Goal: Task Accomplishment & Management: Manage account settings

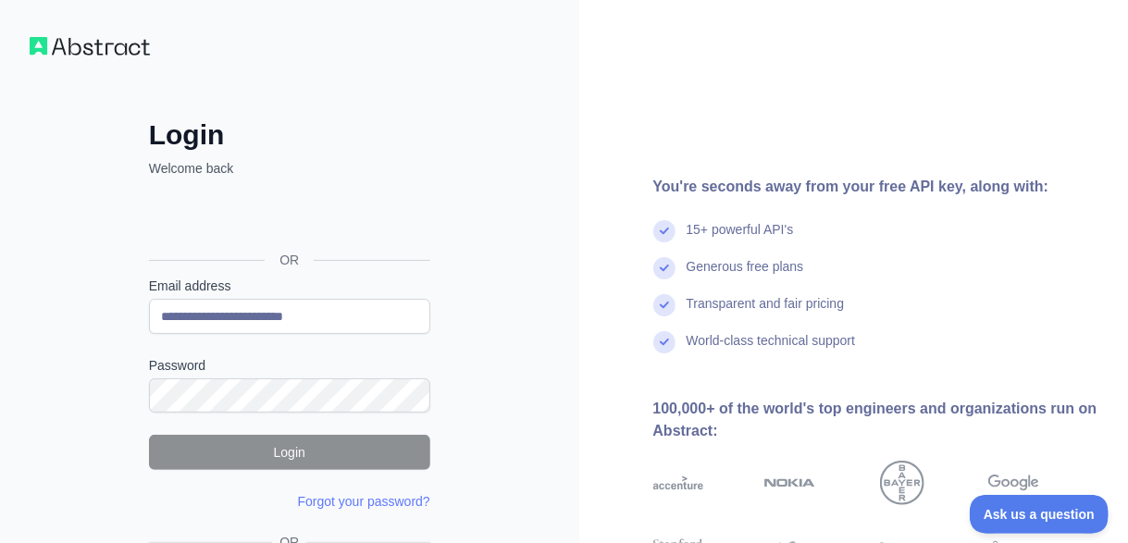
type input "**********"
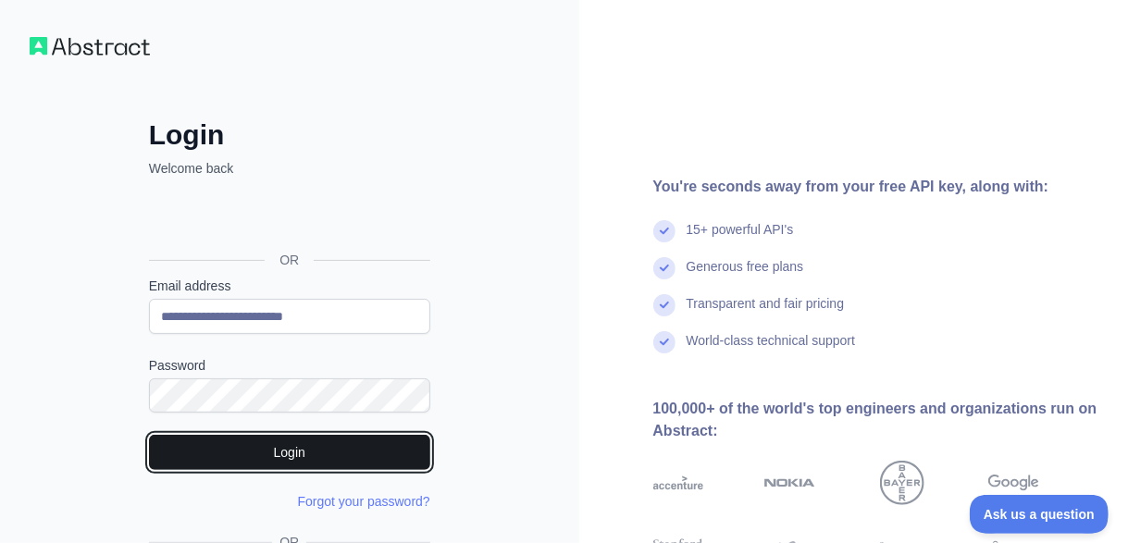
click at [329, 456] on button "Login" at bounding box center [289, 452] width 281 height 35
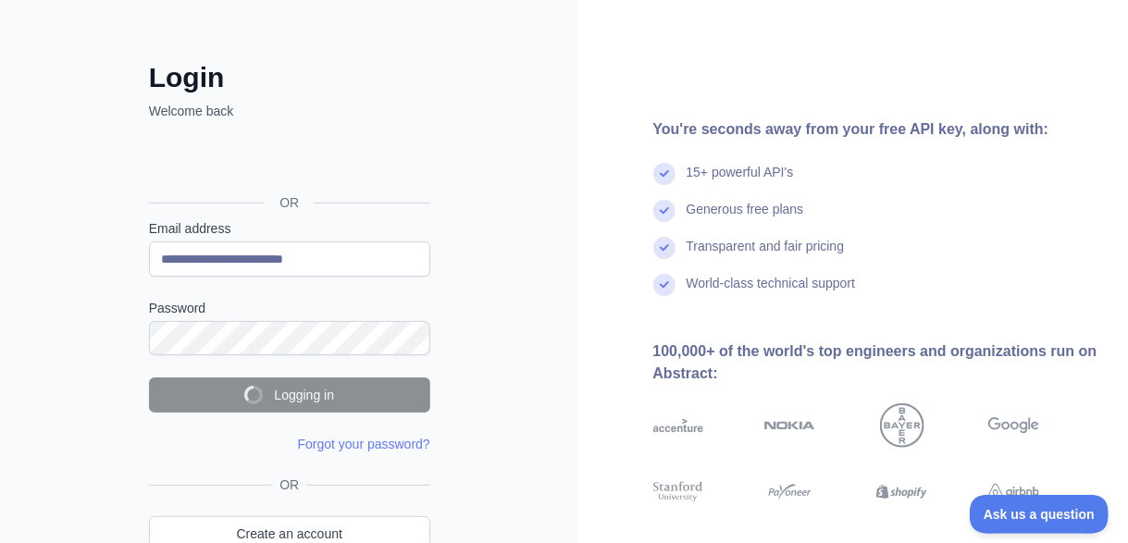
scroll to position [80, 0]
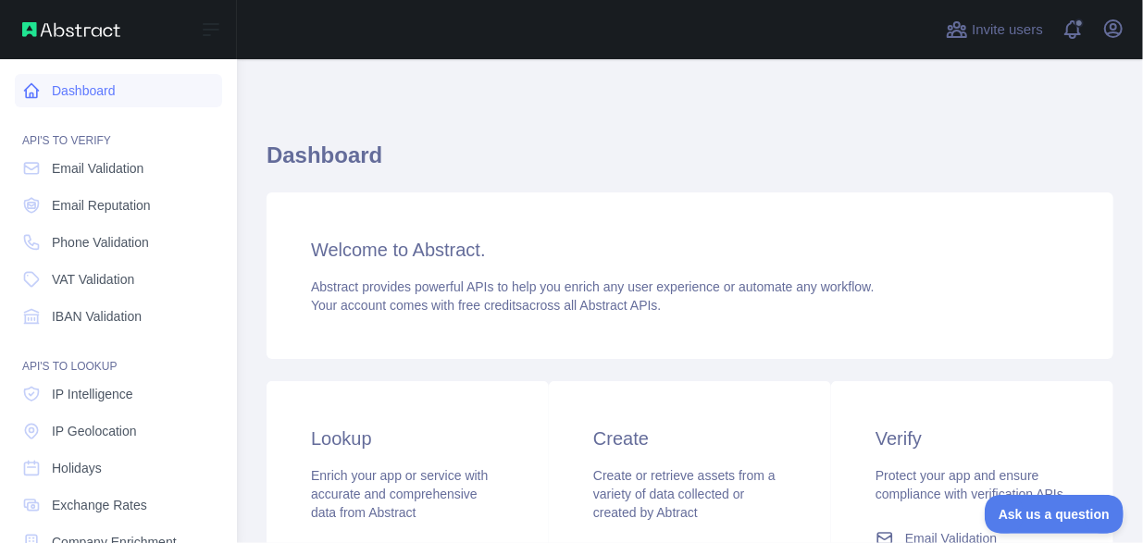
click at [72, 94] on link "Dashboard" at bounding box center [118, 90] width 207 height 33
click at [138, 160] on span "Email Validation" at bounding box center [98, 168] width 92 height 19
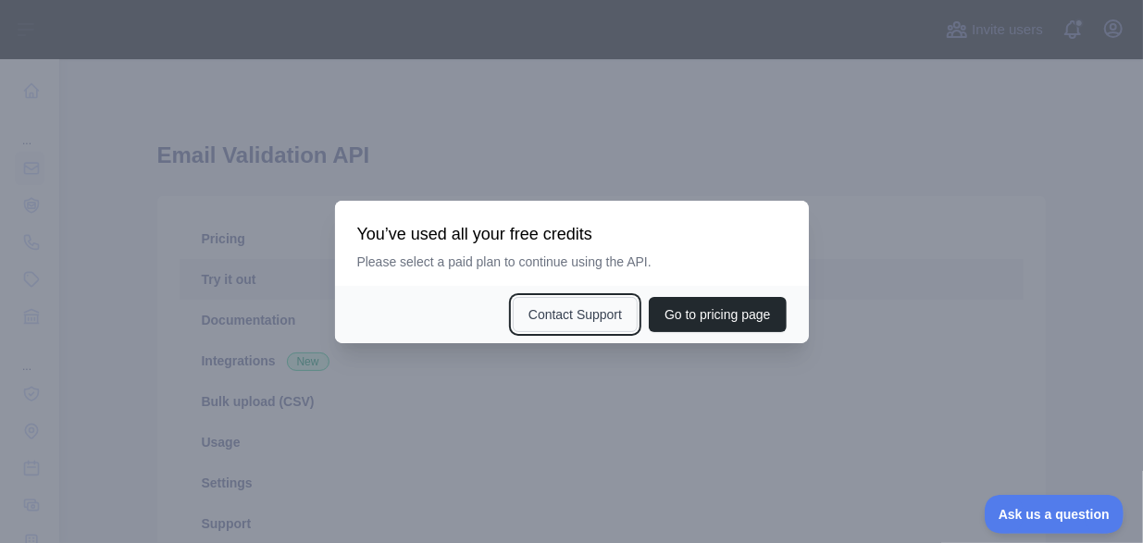
click at [587, 315] on button "Contact Support" at bounding box center [575, 314] width 125 height 35
click at [724, 54] on div at bounding box center [571, 271] width 1143 height 543
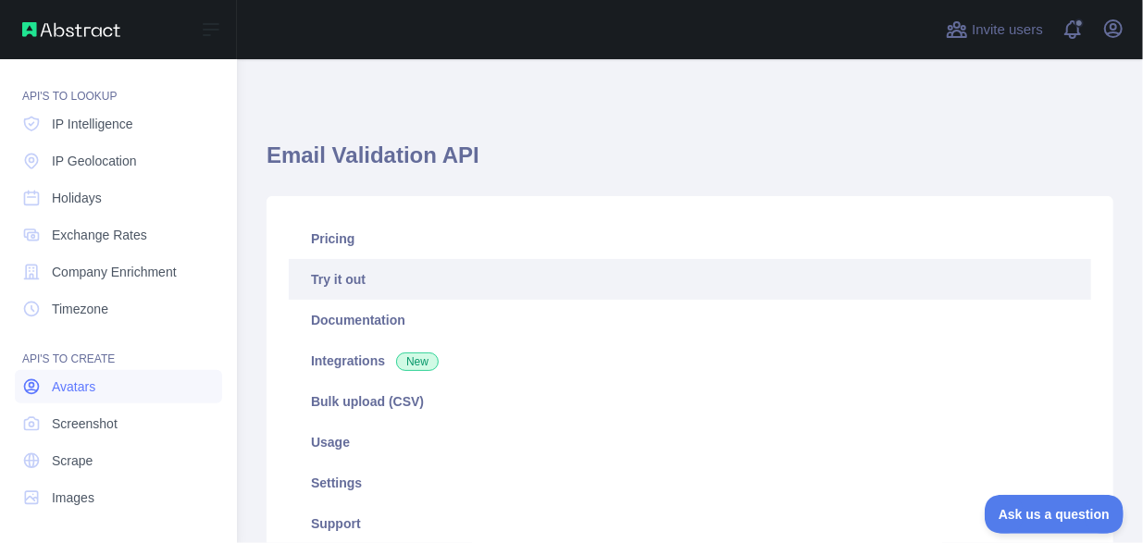
scroll to position [254, 0]
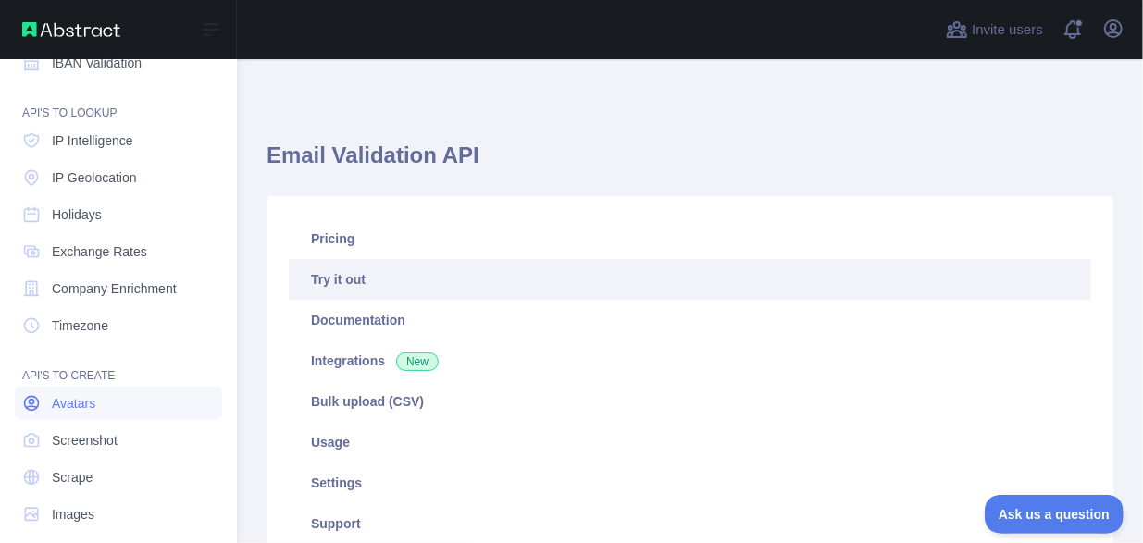
click at [104, 394] on link "Avatars" at bounding box center [118, 403] width 207 height 33
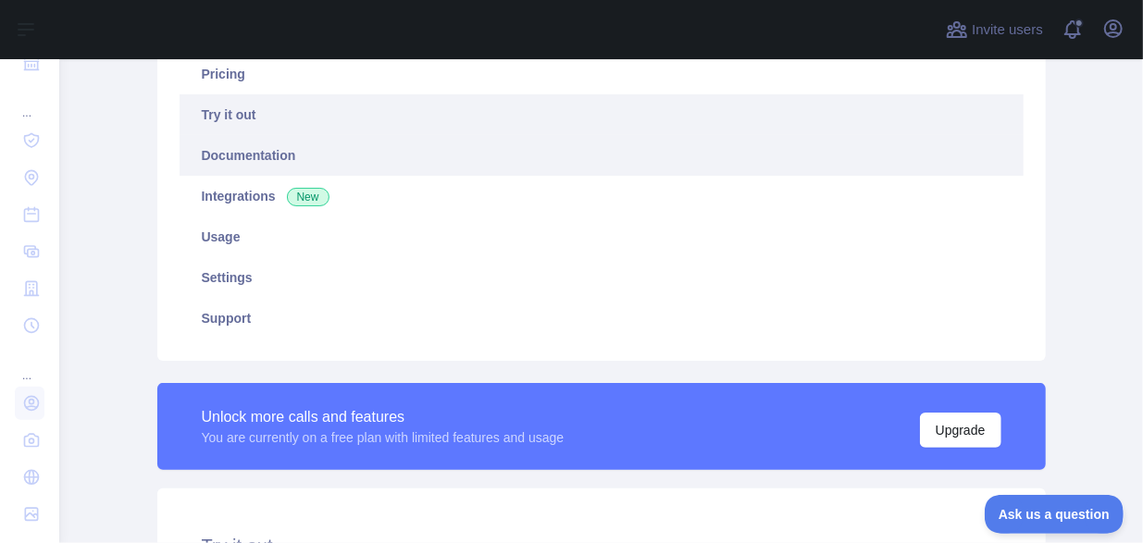
scroll to position [168, 0]
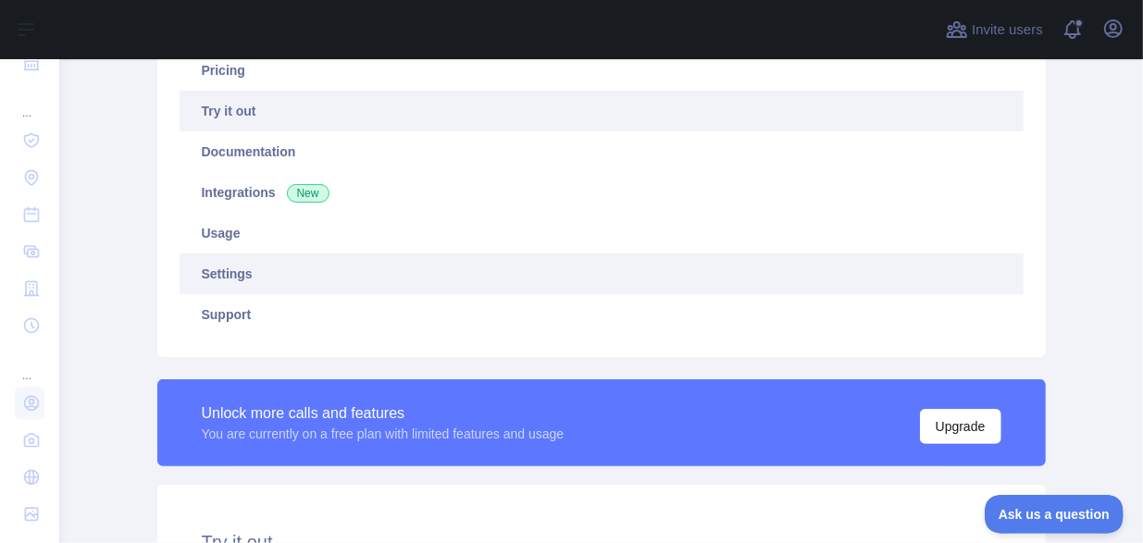
click at [265, 277] on link "Settings" at bounding box center [602, 274] width 844 height 41
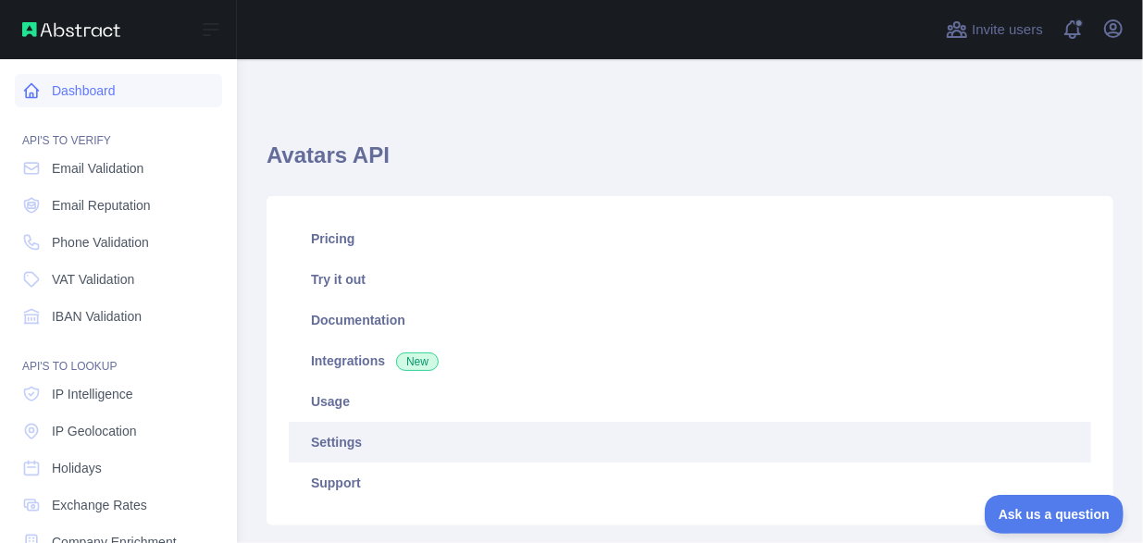
click at [95, 97] on link "Dashboard" at bounding box center [118, 90] width 207 height 33
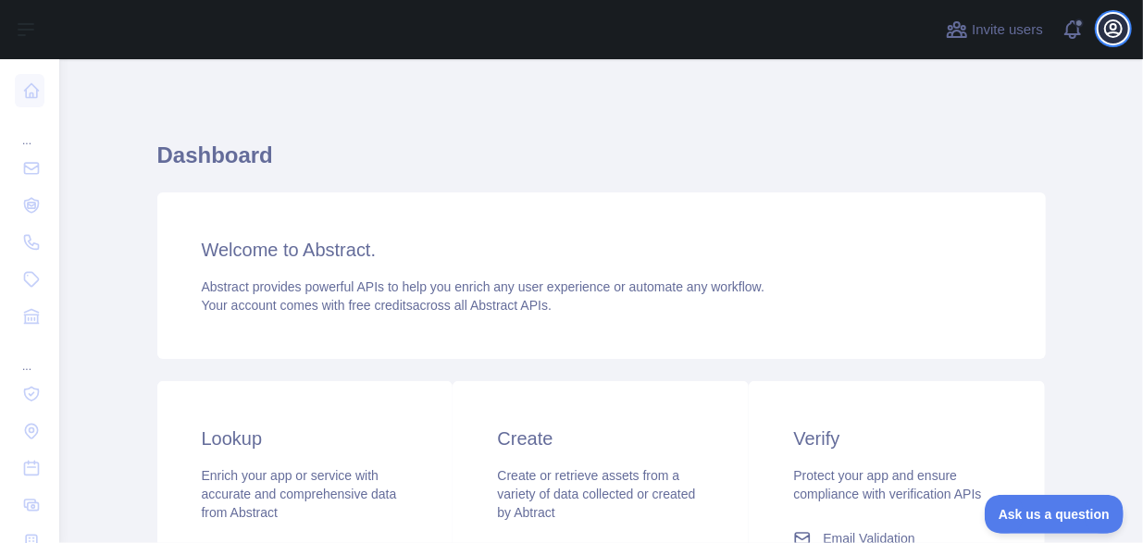
click at [1124, 39] on icon "button" at bounding box center [1113, 29] width 22 height 22
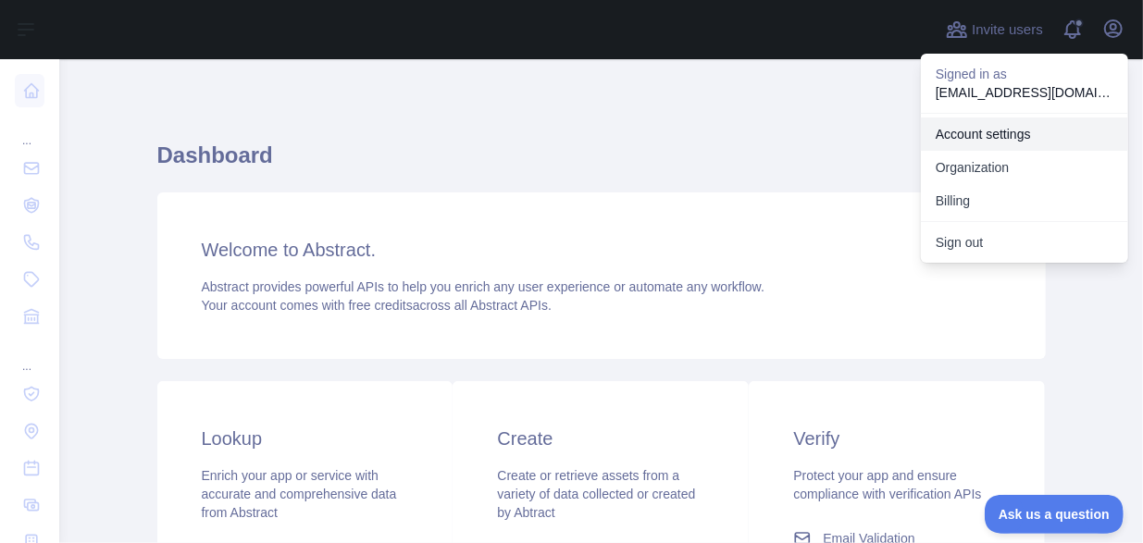
click at [1003, 132] on link "Account settings" at bounding box center [1024, 134] width 207 height 33
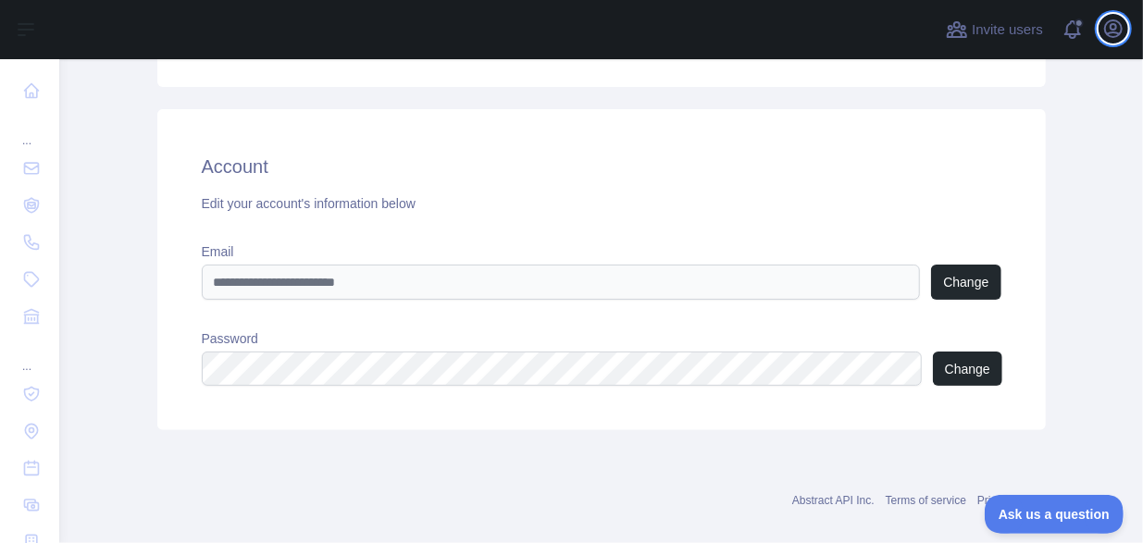
scroll to position [258, 0]
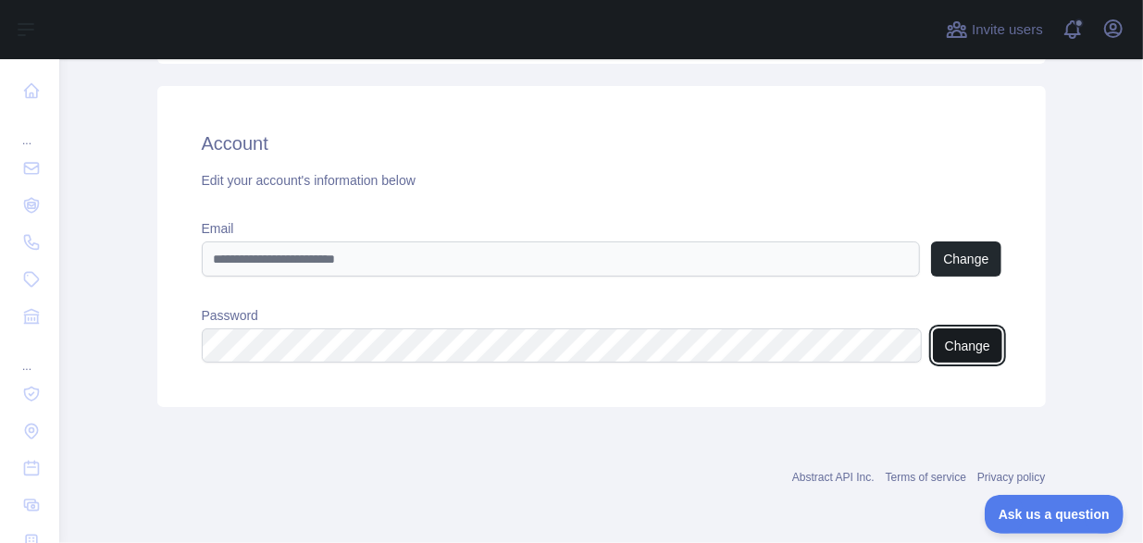
click at [964, 330] on button "Change" at bounding box center [967, 346] width 69 height 34
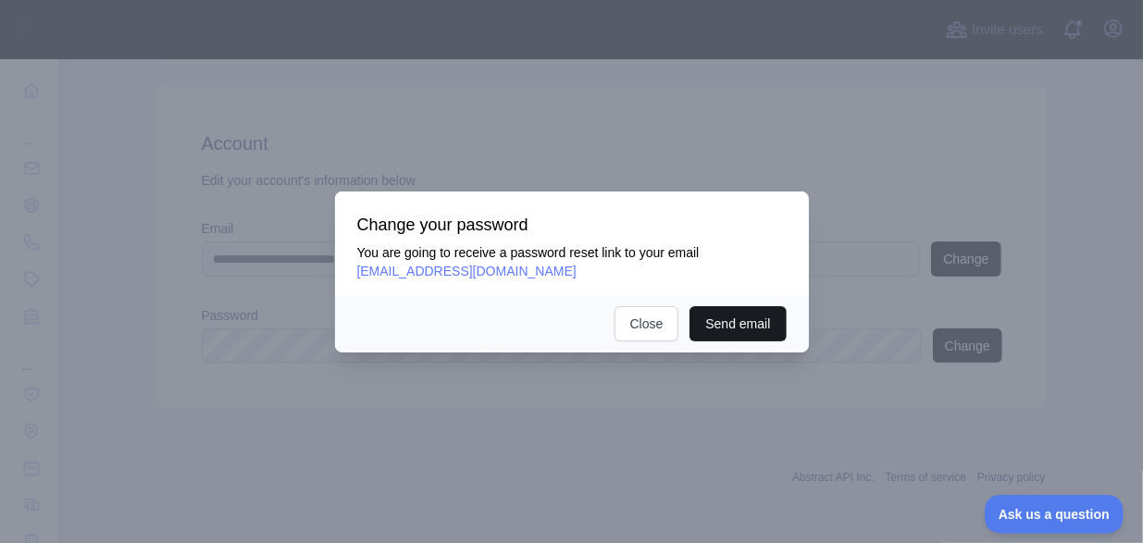
click at [758, 318] on button "Send email" at bounding box center [738, 323] width 96 height 35
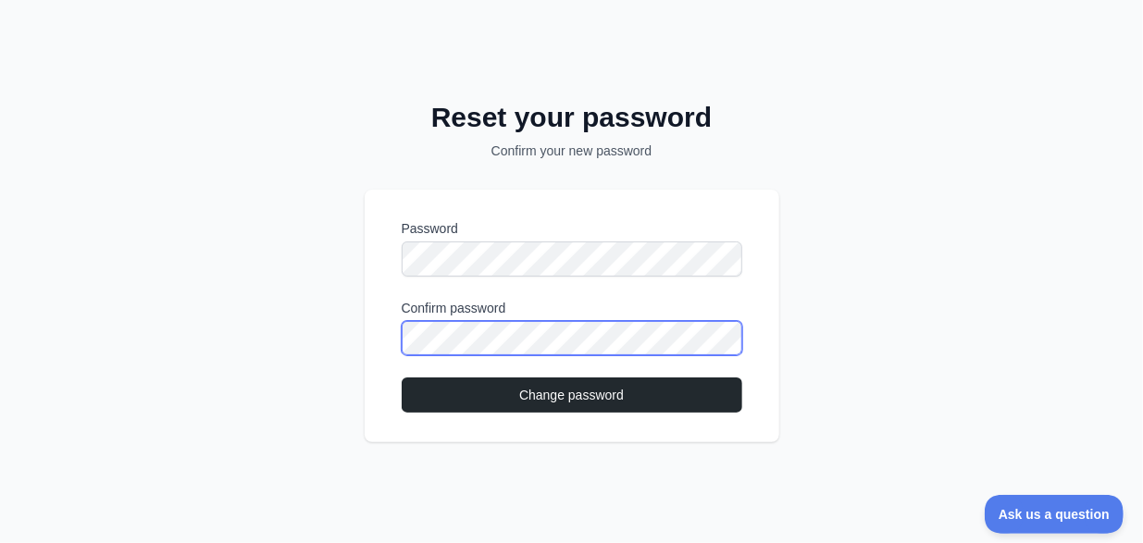
click at [402, 378] on button "Change password" at bounding box center [572, 395] width 341 height 35
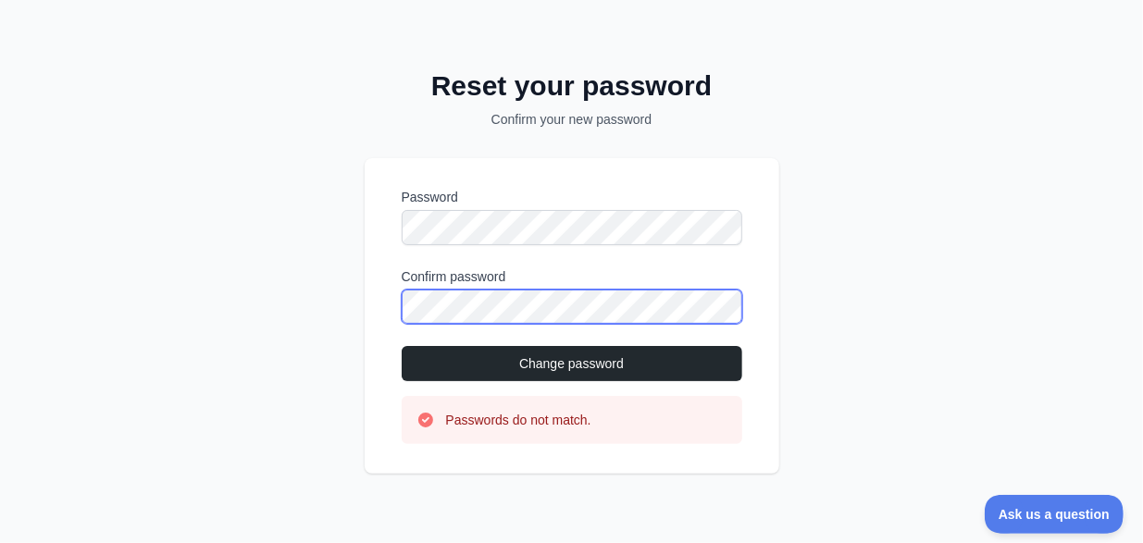
click at [370, 262] on div "Password Confirm password Change password Passwords do not match." at bounding box center [572, 316] width 415 height 316
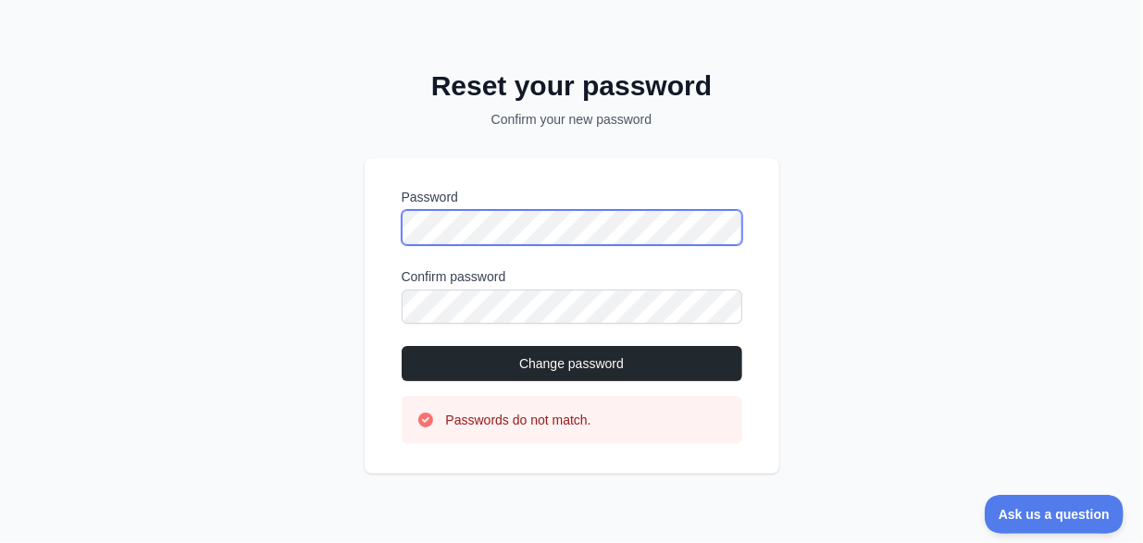
click at [311, 192] on div "Reset your password Confirm your new password Password Confirm password Change …" at bounding box center [571, 271] width 1143 height 543
click at [402, 346] on button "Change password" at bounding box center [572, 363] width 341 height 35
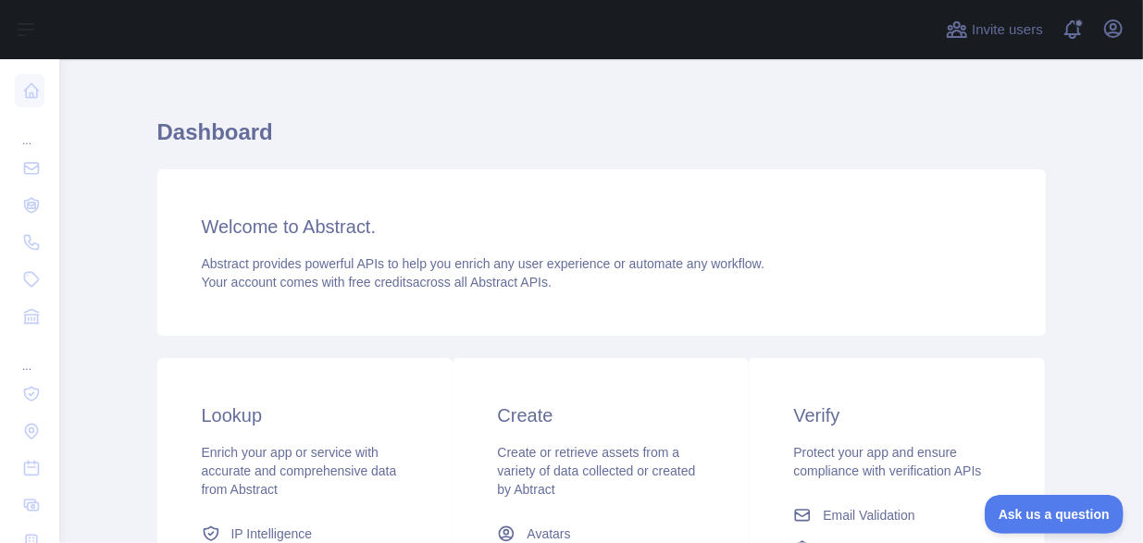
scroll to position [378, 0]
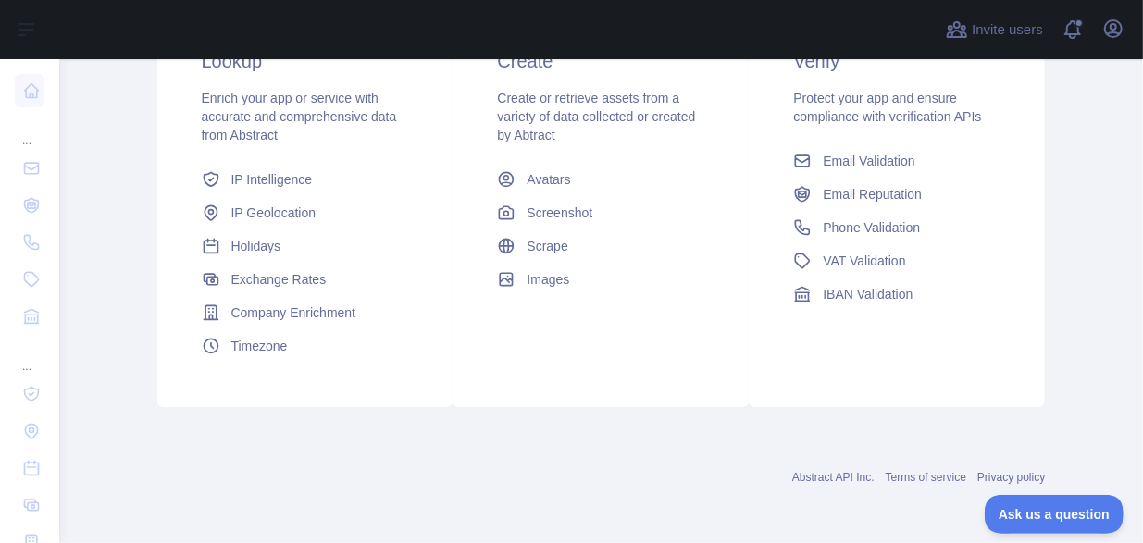
click at [1114, 44] on div "Open user menu" at bounding box center [1114, 30] width 30 height 32
click at [1118, 36] on icon "button" at bounding box center [1113, 28] width 17 height 17
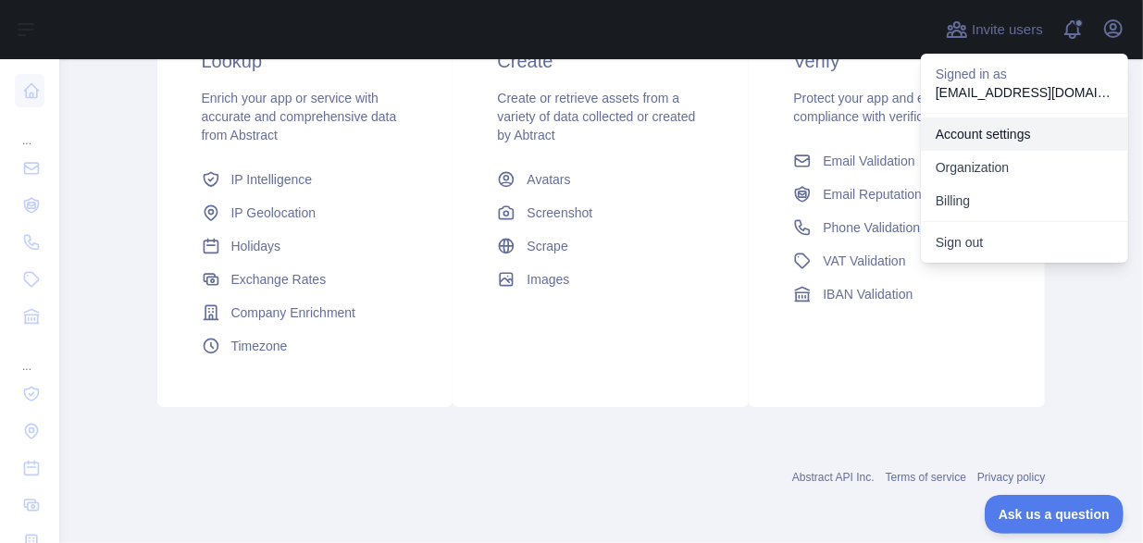
click at [987, 131] on link "Account settings" at bounding box center [1024, 134] width 207 height 33
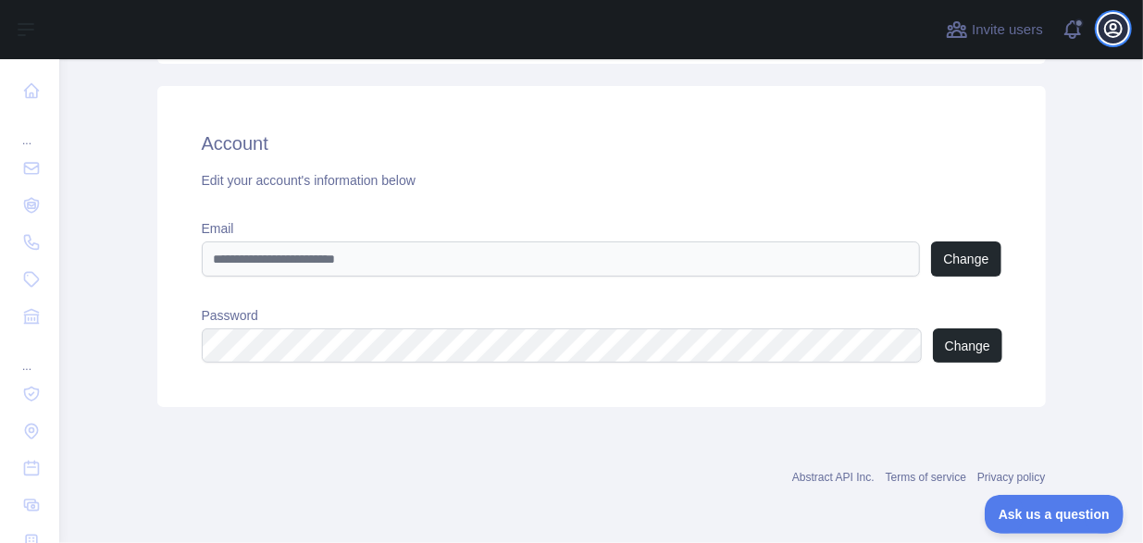
click at [1109, 41] on button "Open user menu" at bounding box center [1114, 29] width 30 height 30
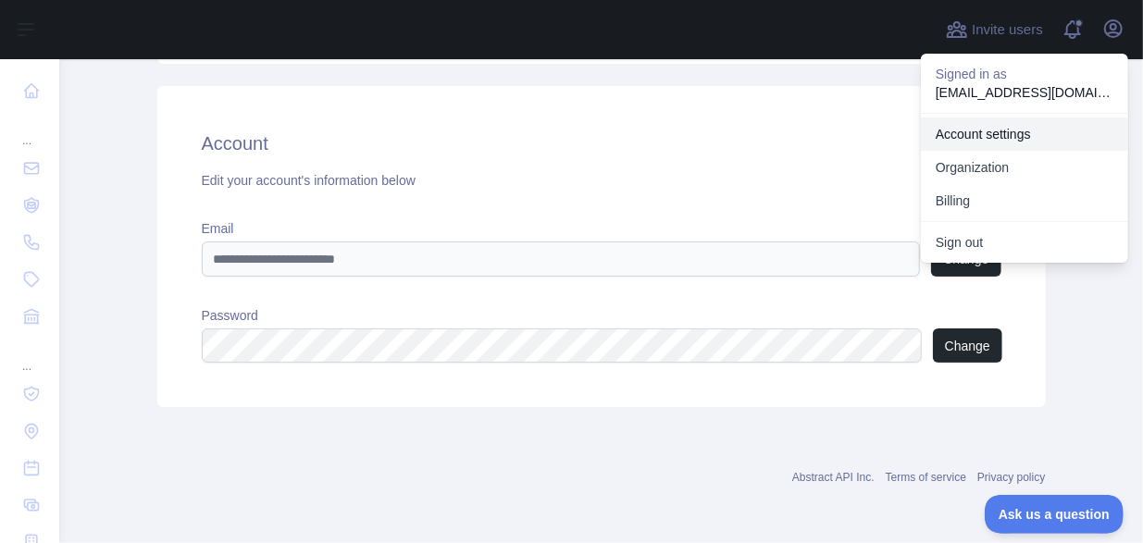
click at [1006, 132] on link "Account settings" at bounding box center [1024, 134] width 207 height 33
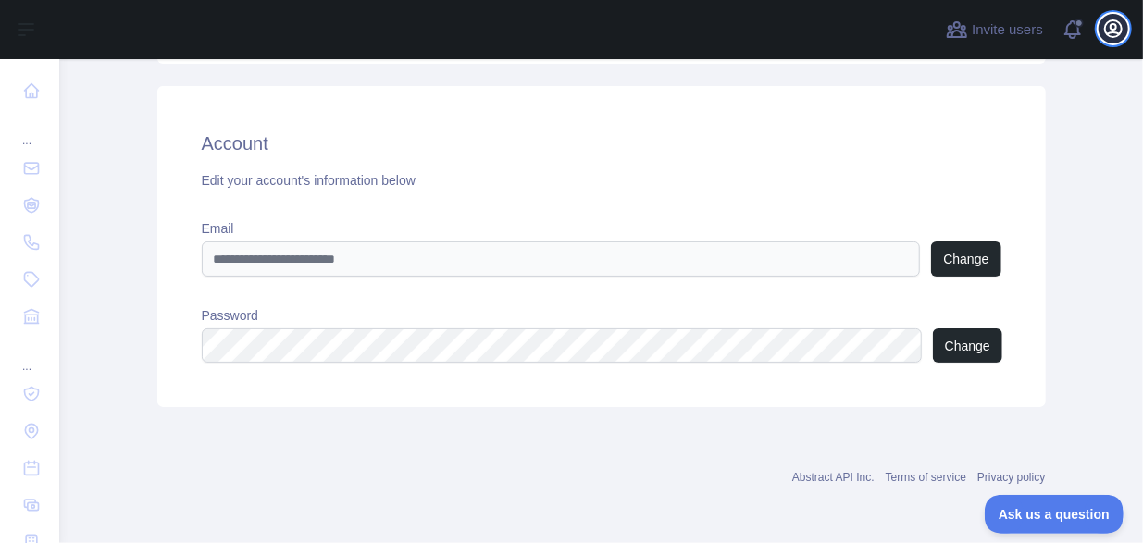
click at [1112, 32] on icon "button" at bounding box center [1113, 28] width 17 height 17
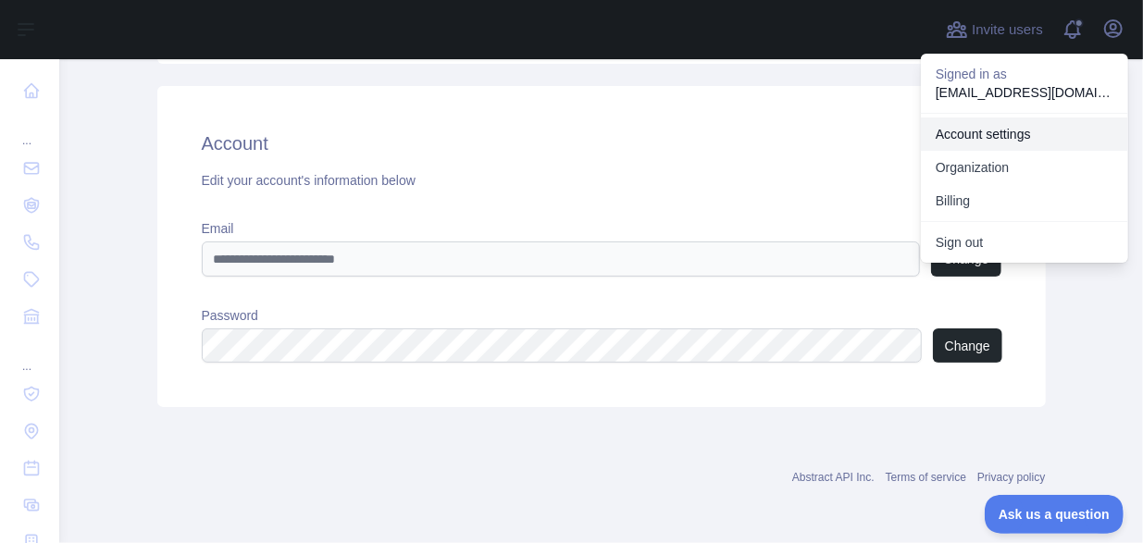
click at [1002, 125] on link "Account settings" at bounding box center [1024, 134] width 207 height 33
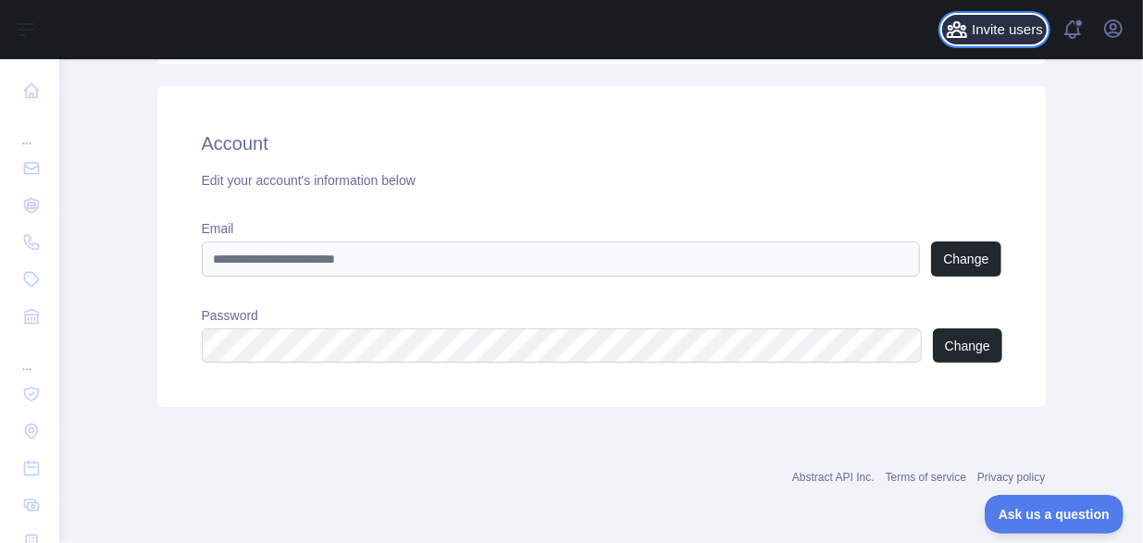
click at [1023, 29] on span "Invite users" at bounding box center [1007, 29] width 71 height 21
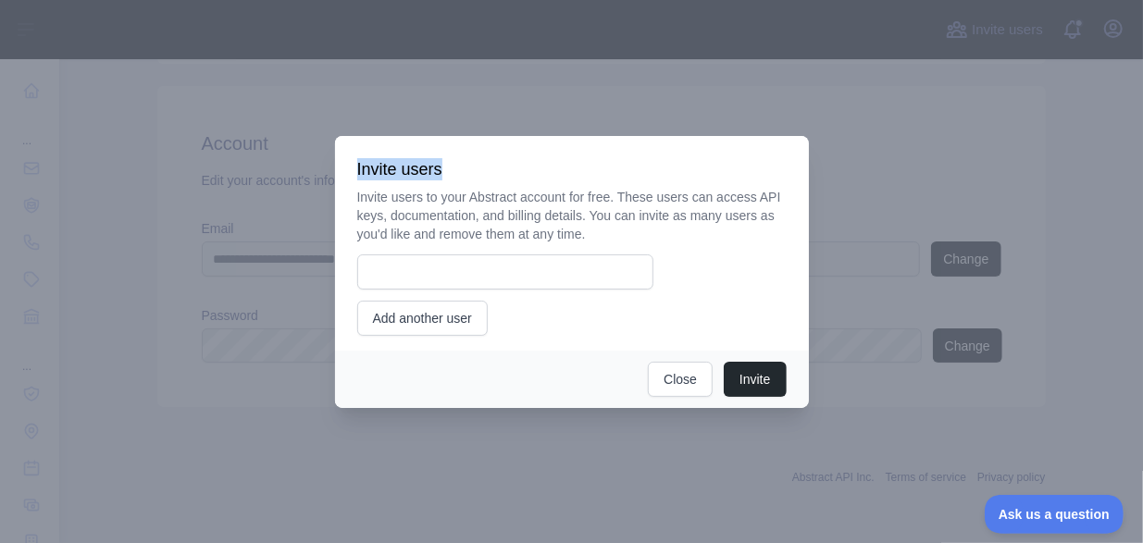
drag, startPoint x: 768, startPoint y: 142, endPoint x: 683, endPoint y: 409, distance: 280.7
click at [683, 409] on div "​ Invite users Invite users to your Abstract account for free. These users can …" at bounding box center [571, 271] width 1143 height 543
click at [679, 375] on button "Close" at bounding box center [680, 379] width 65 height 35
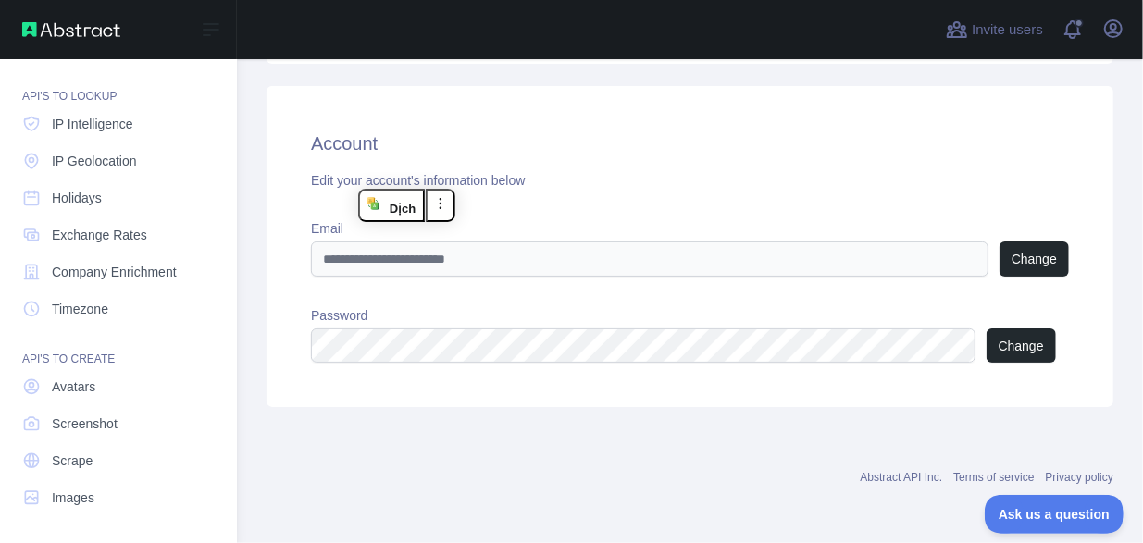
scroll to position [0, 0]
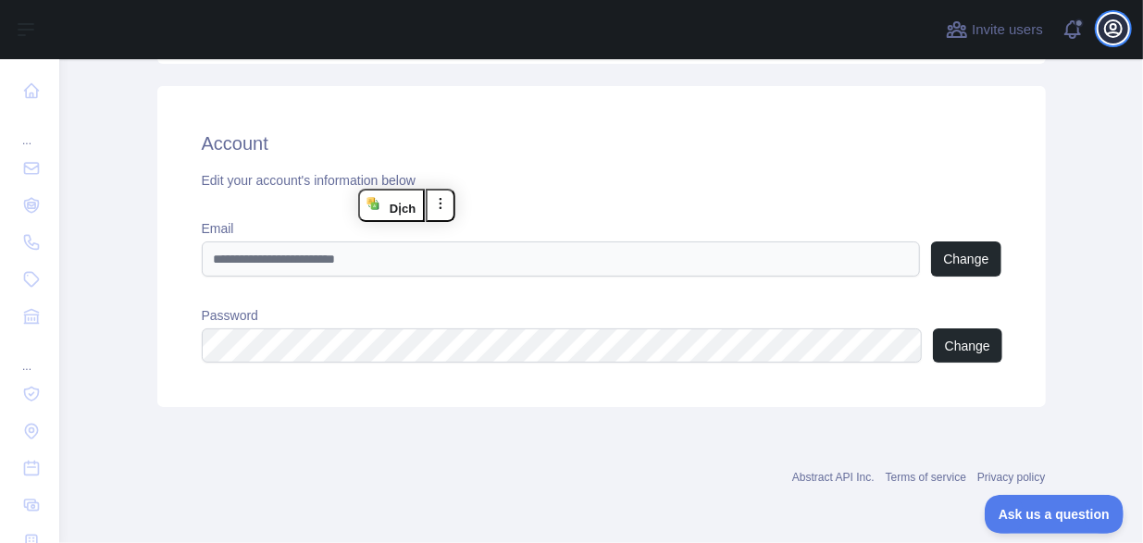
click at [1107, 25] on icon "button" at bounding box center [1113, 29] width 22 height 22
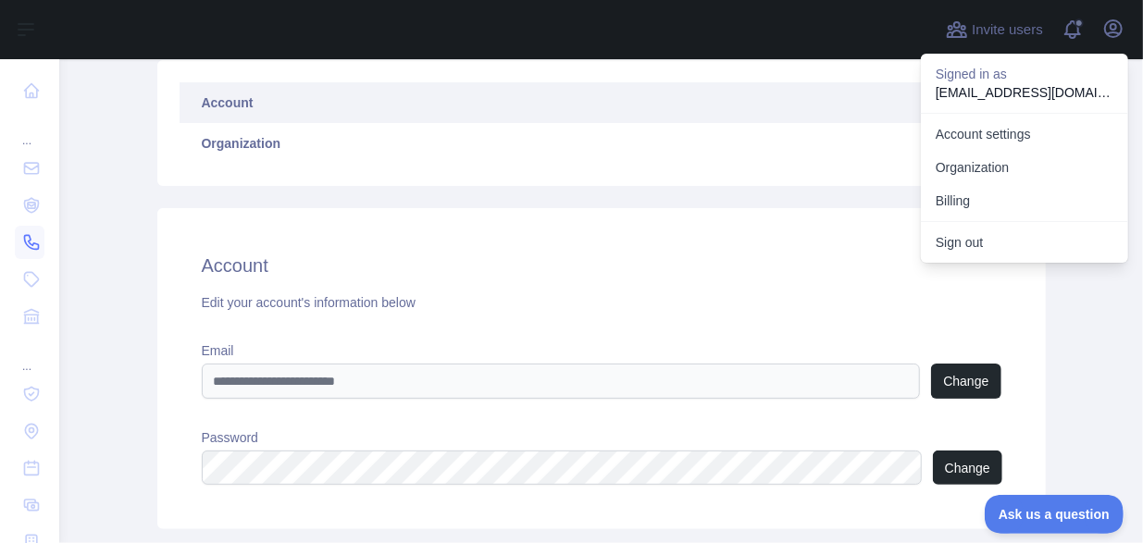
scroll to position [110, 0]
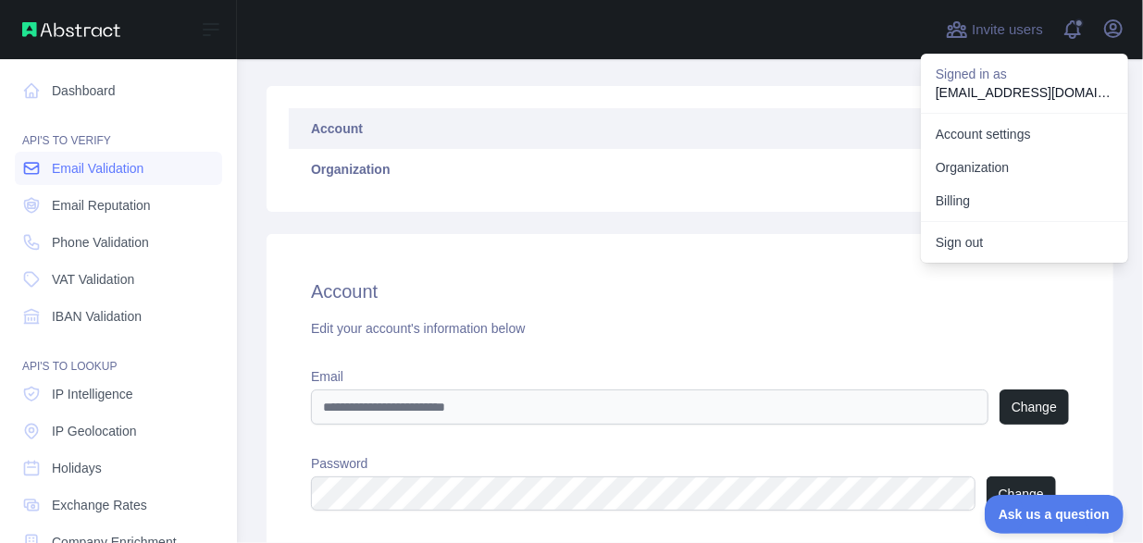
click at [133, 159] on span "Email Validation" at bounding box center [98, 168] width 92 height 19
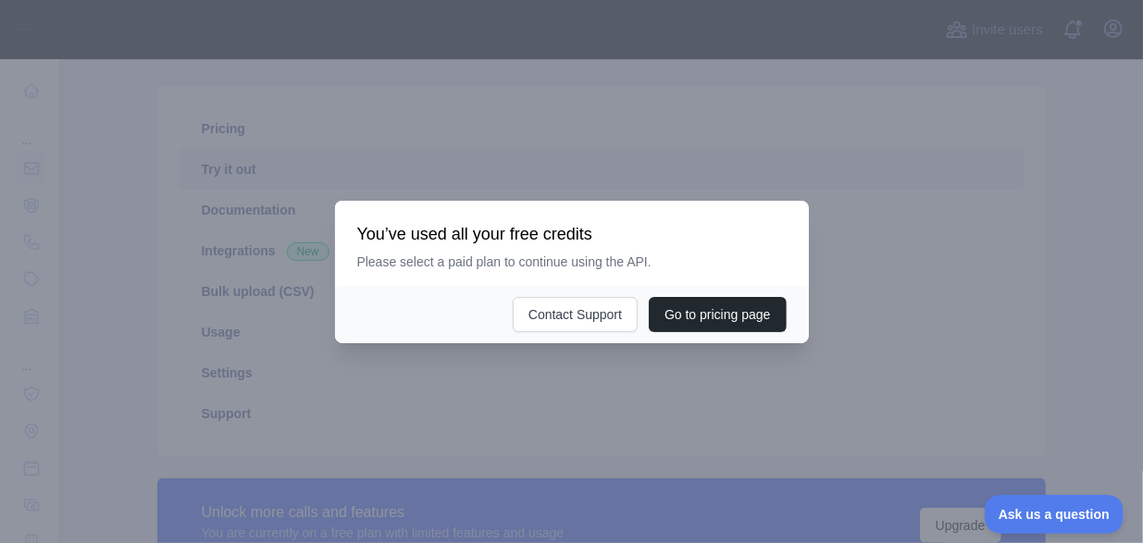
click at [967, 196] on div at bounding box center [571, 271] width 1143 height 543
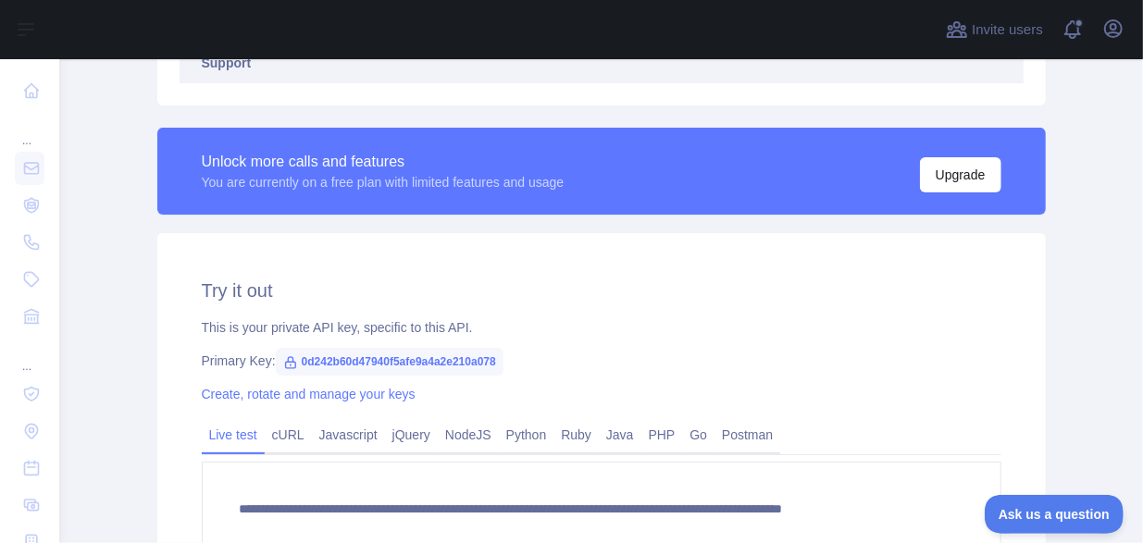
scroll to position [535, 0]
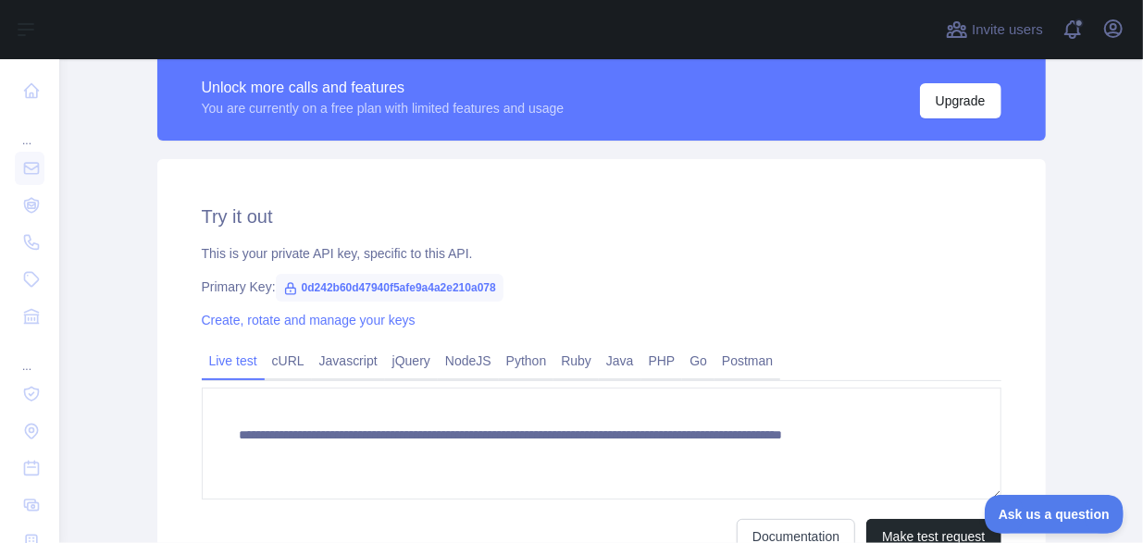
click at [285, 288] on icon at bounding box center [290, 288] width 10 height 11
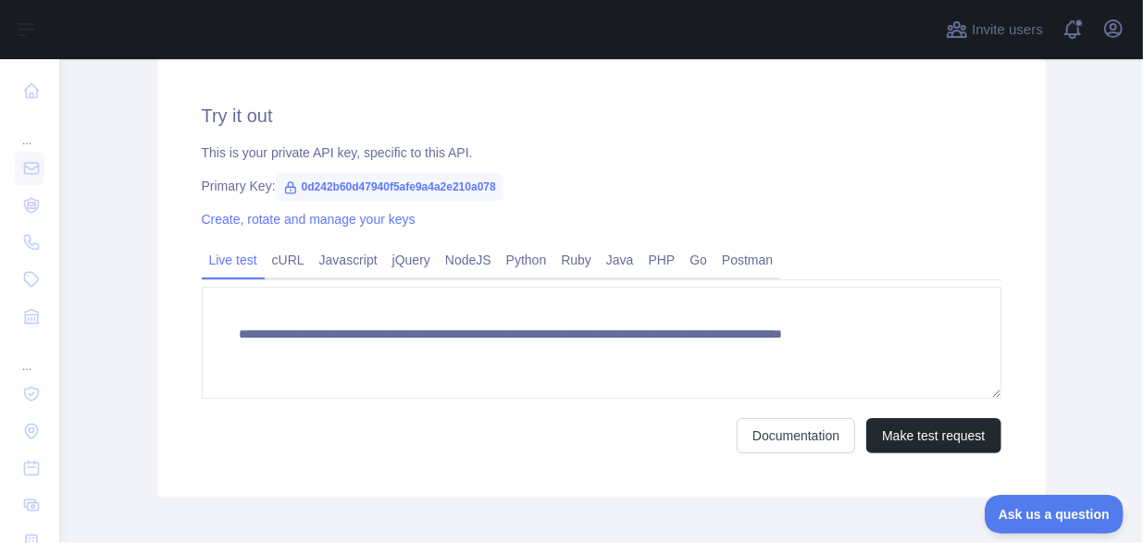
scroll to position [637, 0]
click at [490, 184] on span "0d242b60d47940f5afe9a4a2e210a078" at bounding box center [390, 186] width 228 height 28
drag, startPoint x: 490, startPoint y: 184, endPoint x: 470, endPoint y: 186, distance: 19.5
click at [470, 186] on span "0d242b60d47940f5afe9a4a2e210a078" at bounding box center [390, 186] width 228 height 28
click at [359, 221] on link "Create, rotate and manage your keys" at bounding box center [309, 218] width 214 height 15
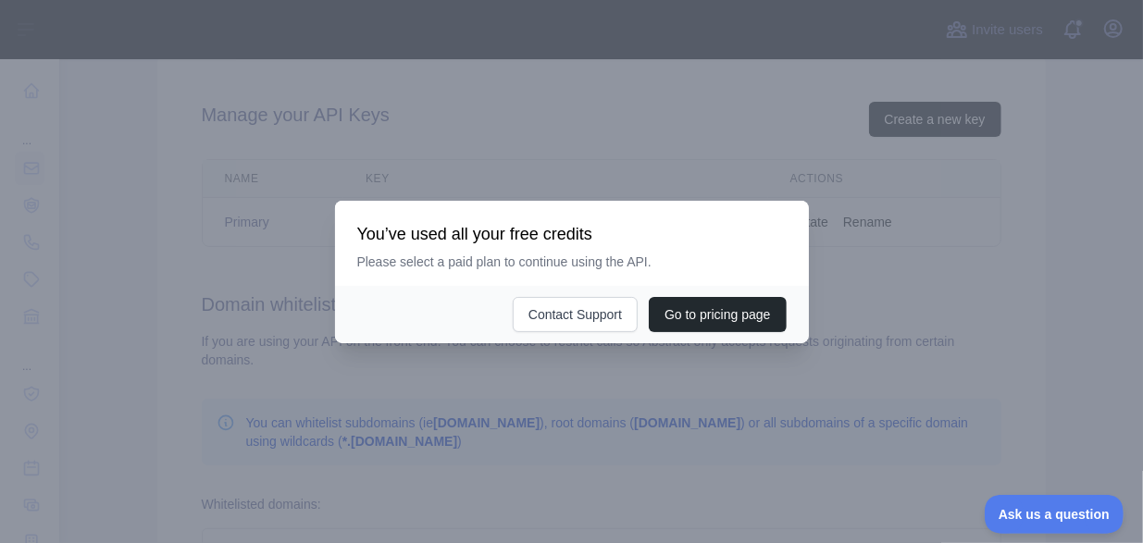
click at [502, 417] on div at bounding box center [571, 271] width 1143 height 543
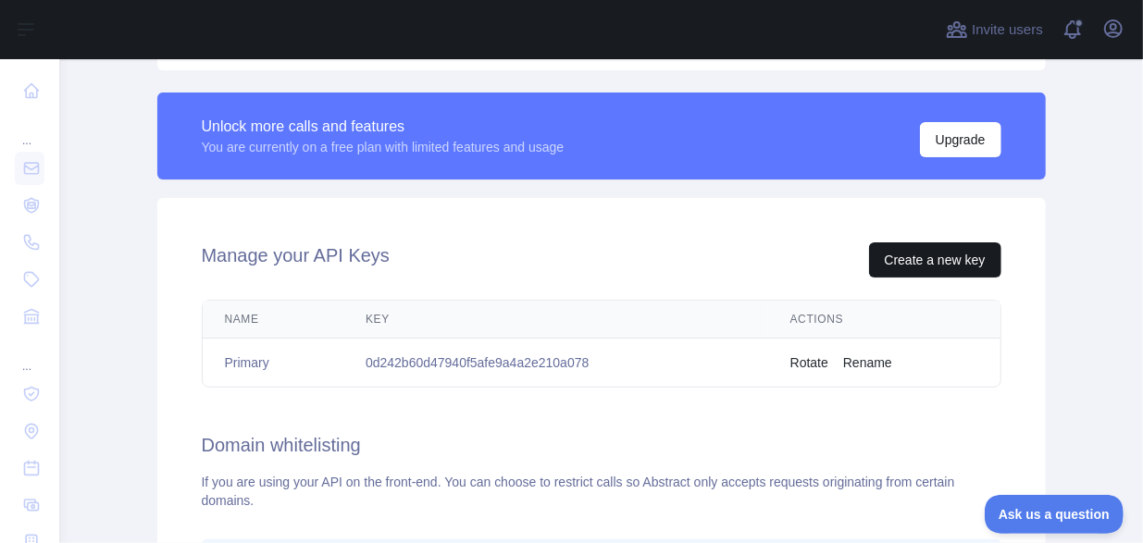
scroll to position [479, 0]
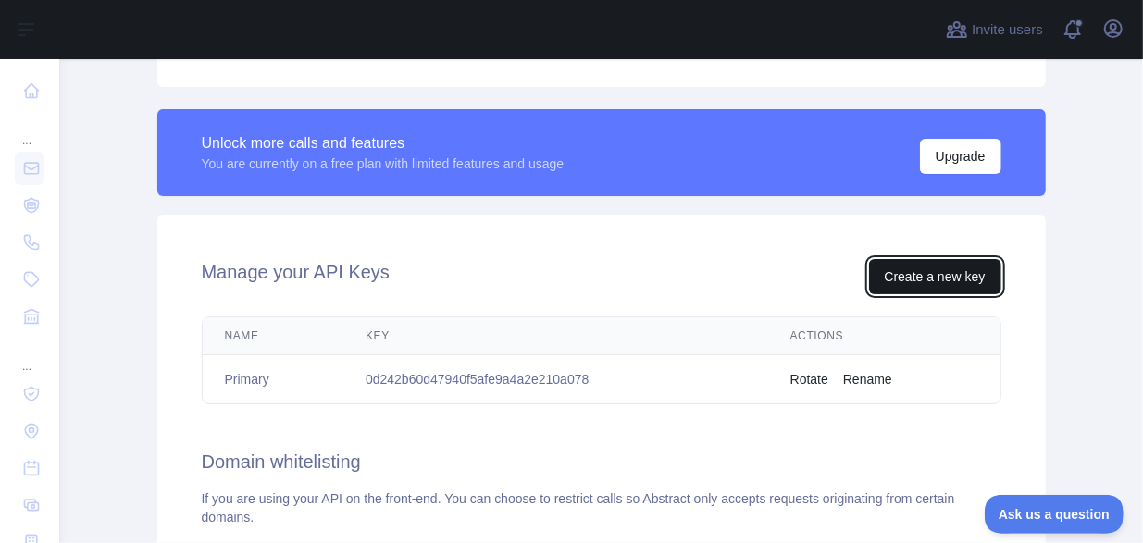
click at [900, 268] on button "Create a new key" at bounding box center [935, 276] width 132 height 35
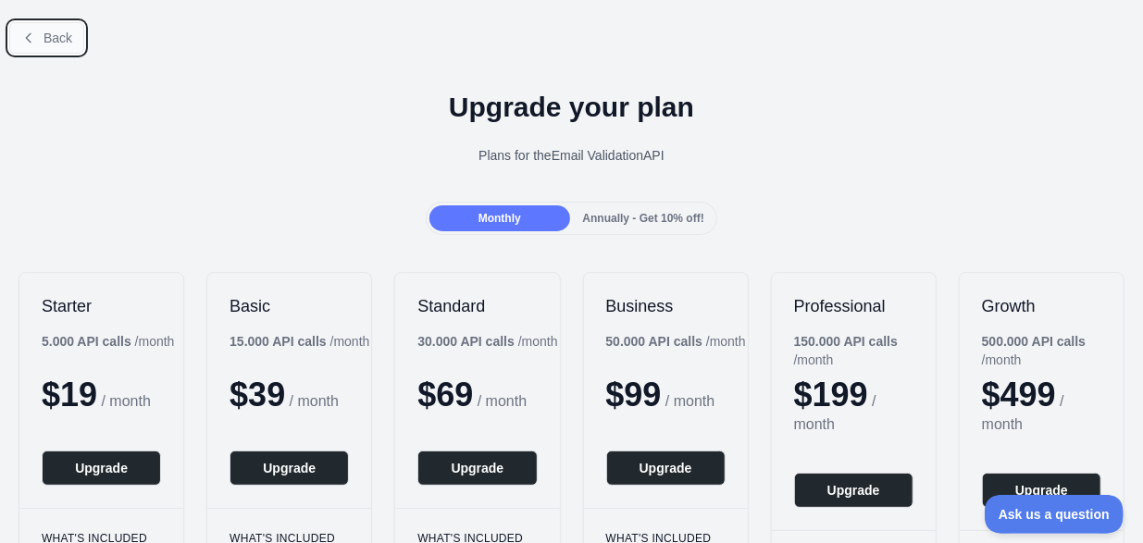
click at [19, 44] on button "Back" at bounding box center [46, 37] width 75 height 31
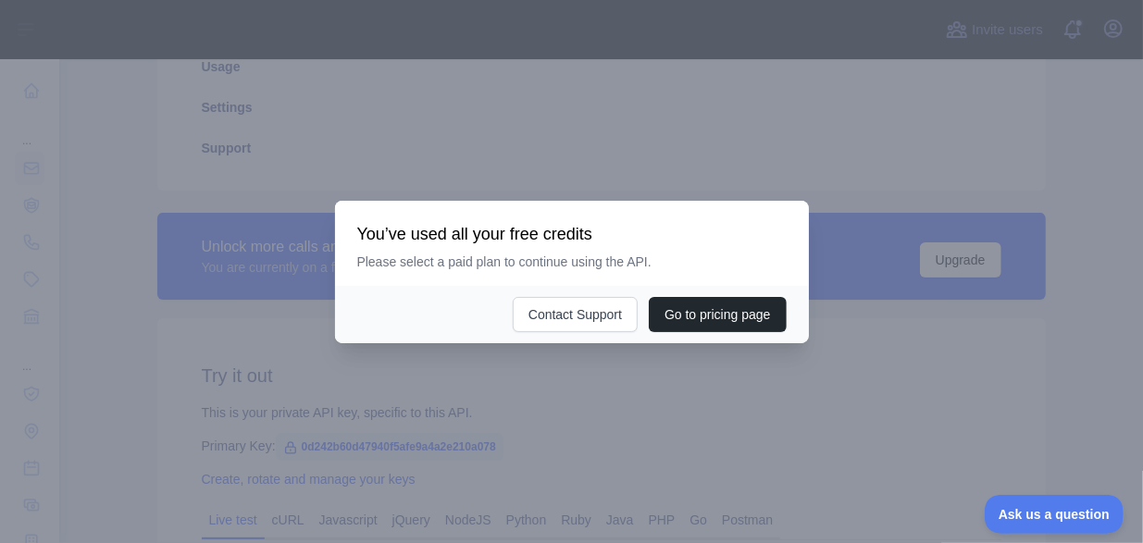
click at [507, 156] on div at bounding box center [571, 271] width 1143 height 543
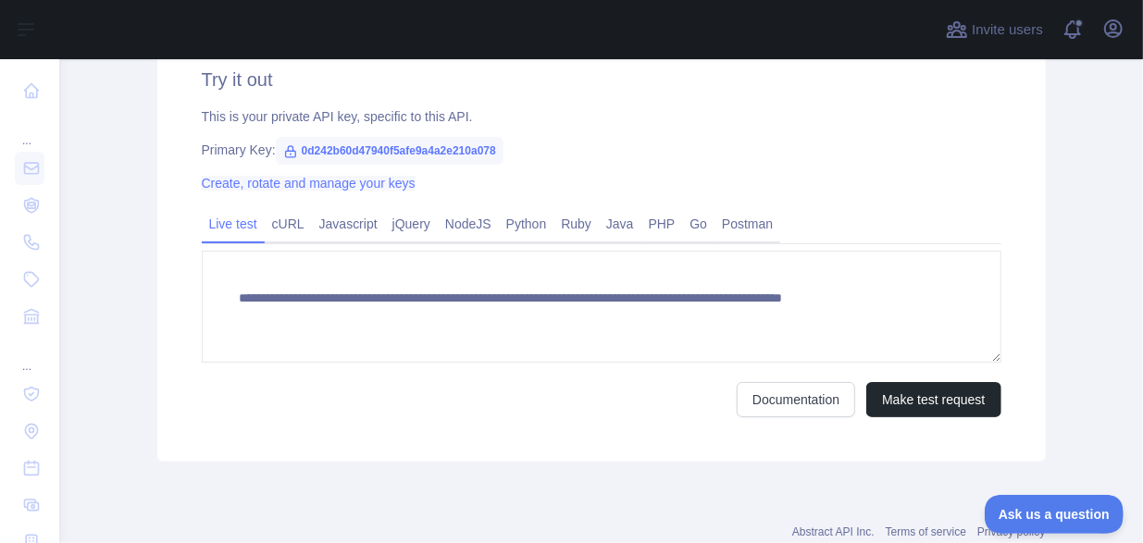
scroll to position [726, 0]
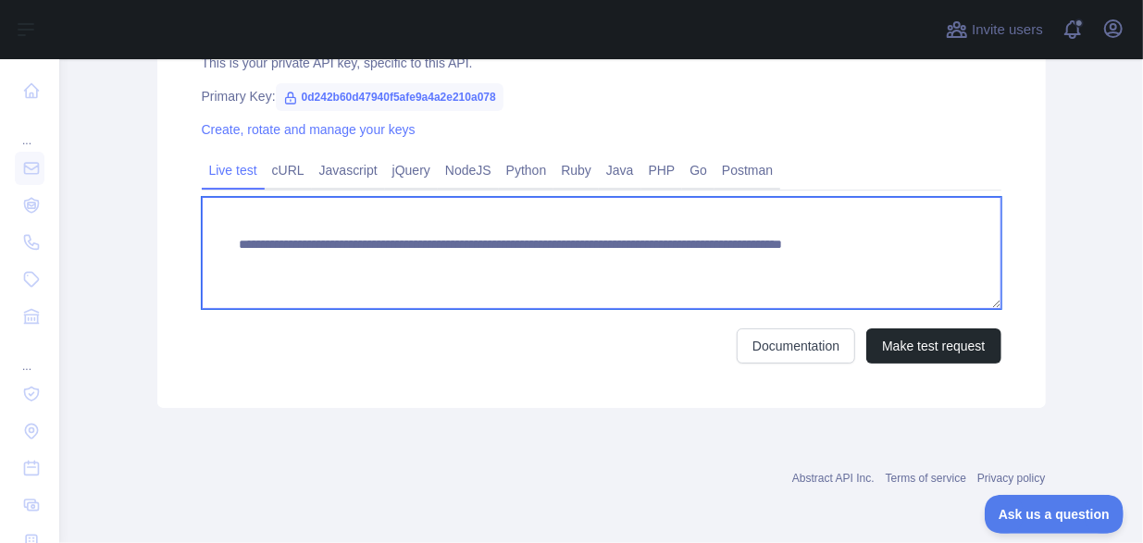
click at [442, 271] on textarea "**********" at bounding box center [602, 253] width 800 height 112
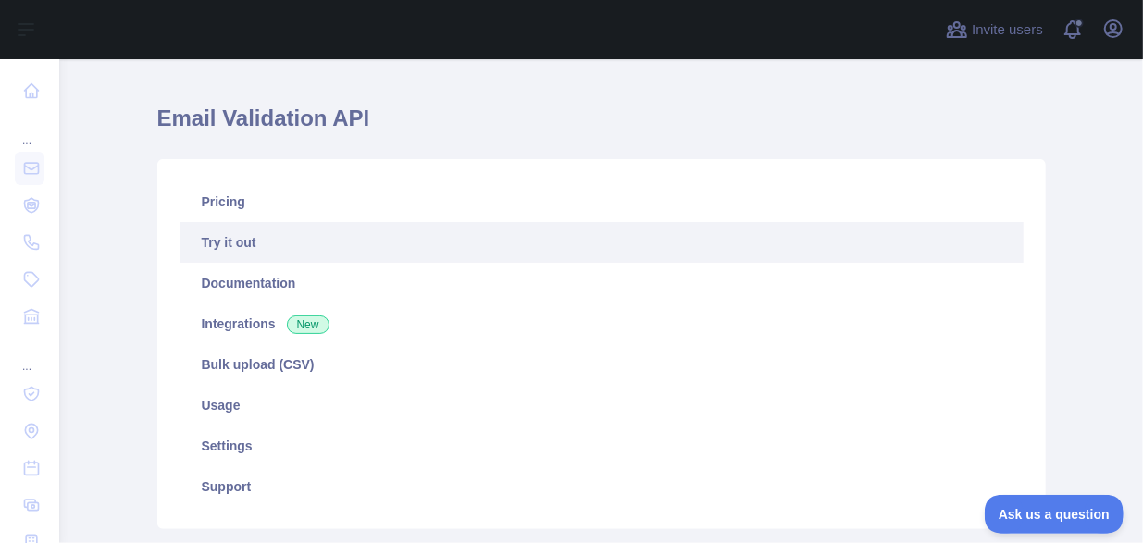
scroll to position [0, 0]
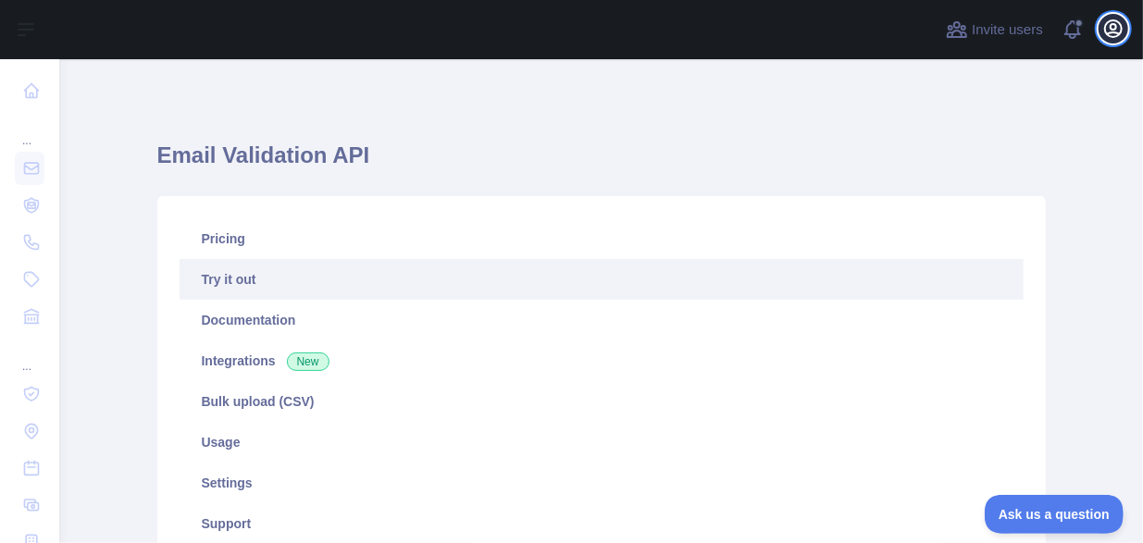
click at [1114, 36] on icon "button" at bounding box center [1113, 29] width 22 height 22
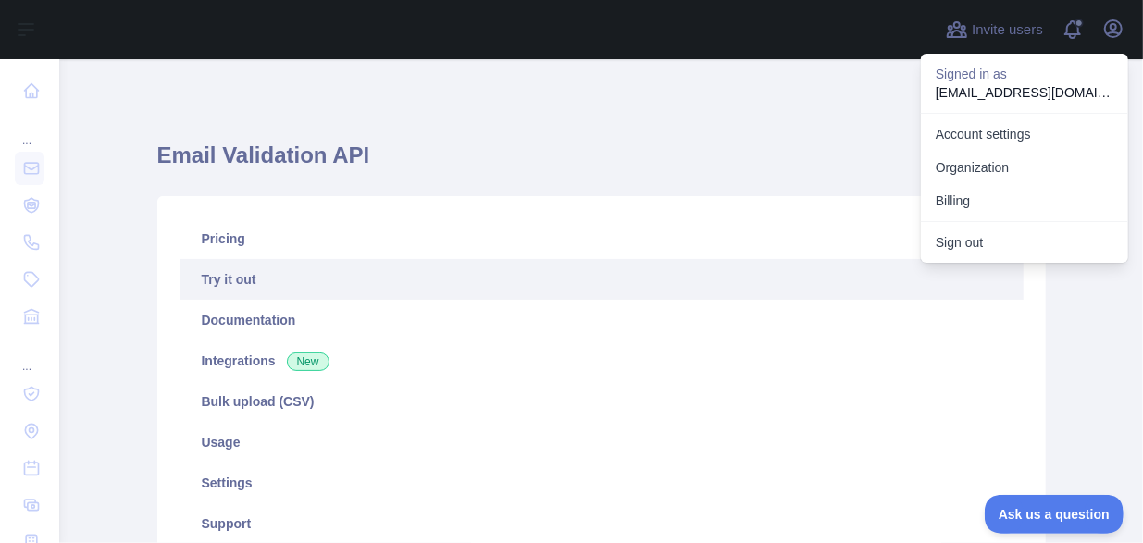
click at [683, 156] on h1 "Email Validation API" at bounding box center [601, 163] width 889 height 44
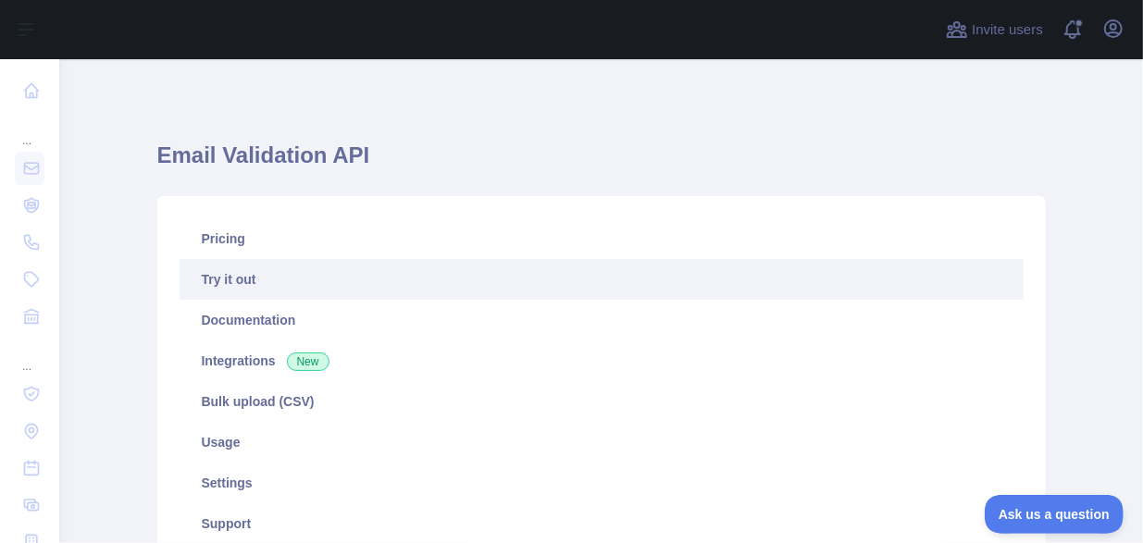
click at [1131, 42] on div "Invite users View notifications Open user menu" at bounding box center [601, 29] width 1084 height 59
click at [1120, 35] on icon "button" at bounding box center [1113, 29] width 22 height 22
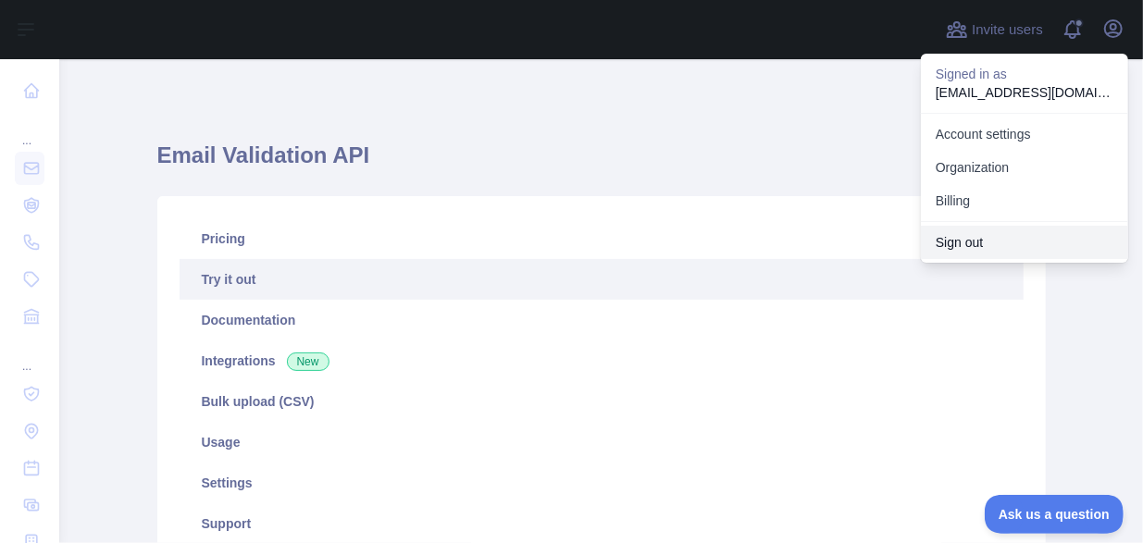
click at [993, 230] on button "Sign out" at bounding box center [1024, 242] width 207 height 33
